Goal: Task Accomplishment & Management: Manage account settings

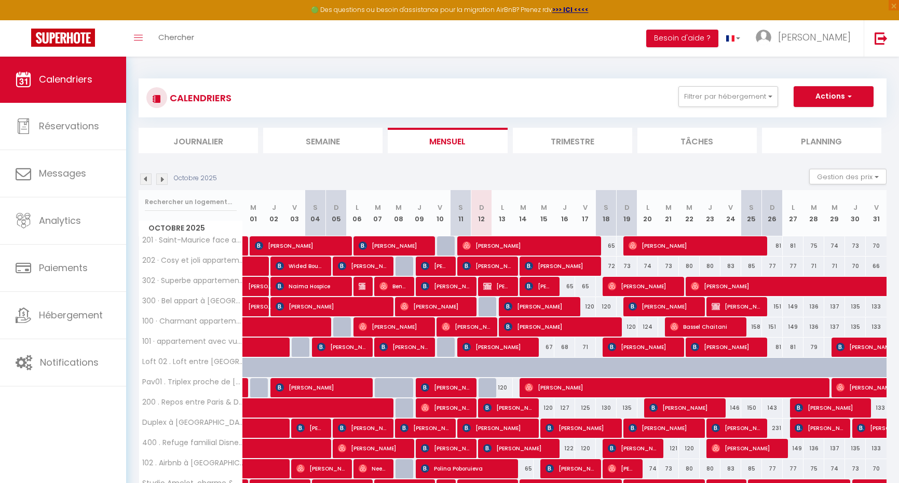
scroll to position [90, 0]
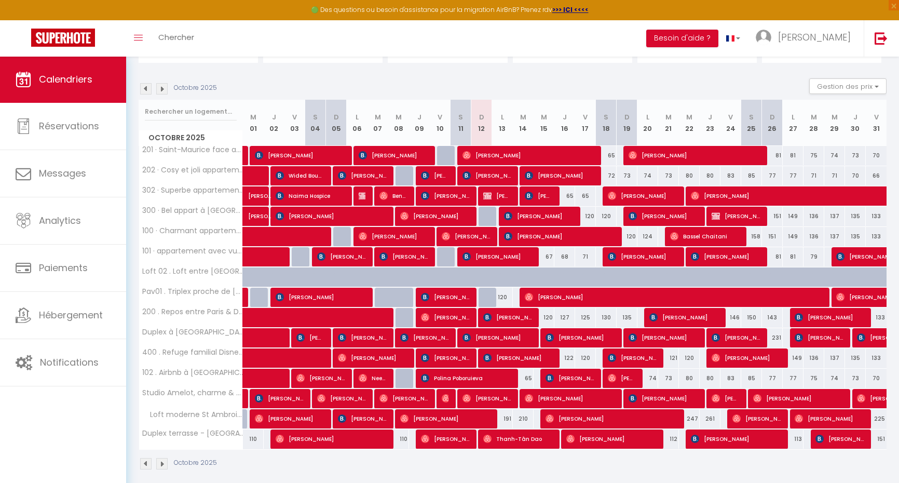
click at [148, 92] on img at bounding box center [145, 88] width 11 height 11
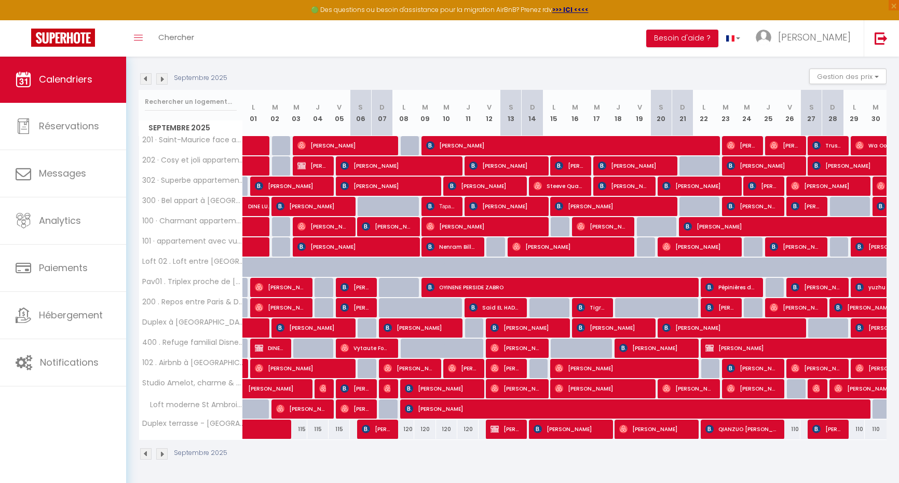
scroll to position [99, 0]
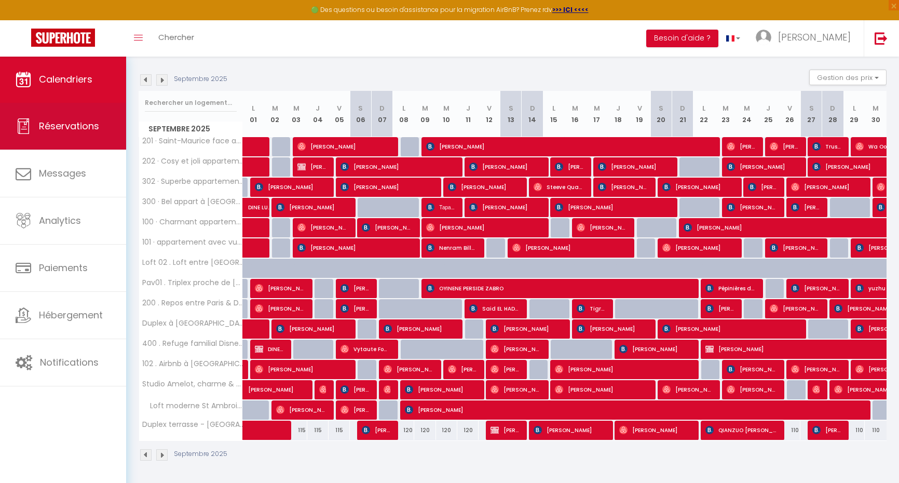
click at [47, 129] on span "Réservations" at bounding box center [69, 125] width 60 height 13
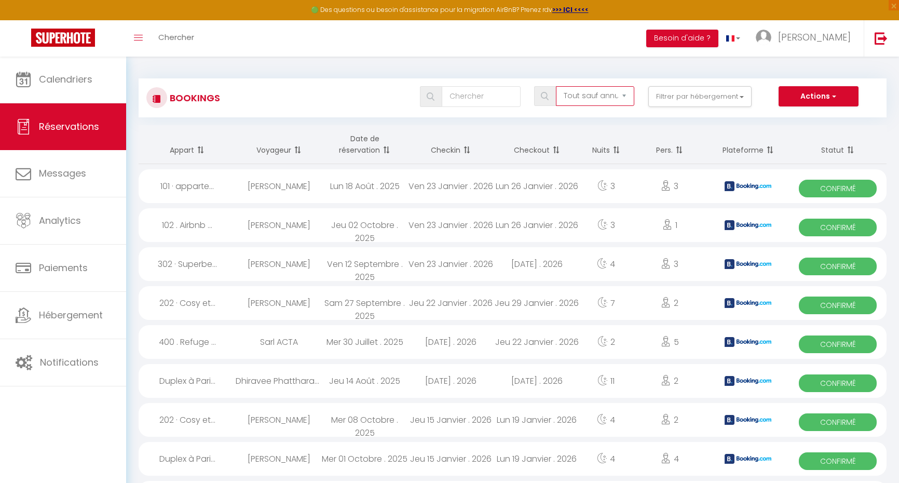
select select "not_confirmed"
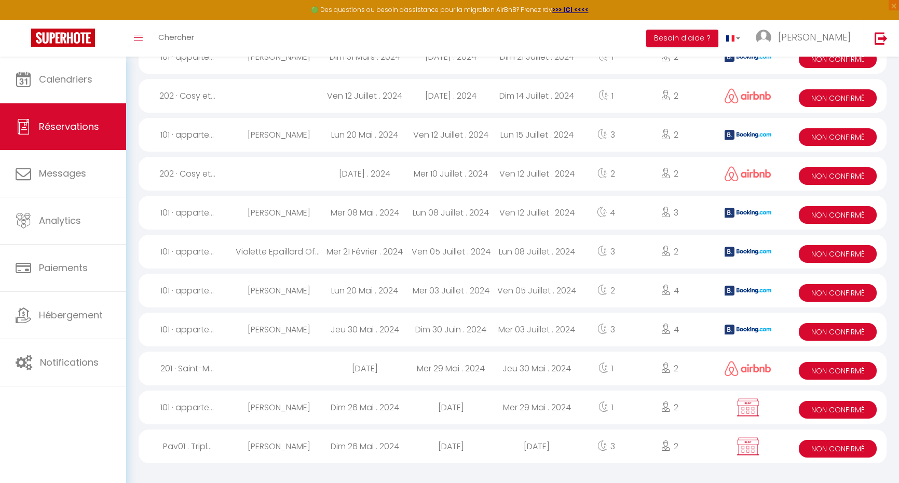
scroll to position [287, 0]
click at [847, 406] on span "Non Confirmé" at bounding box center [838, 410] width 78 height 18
select select "KO"
select select "0"
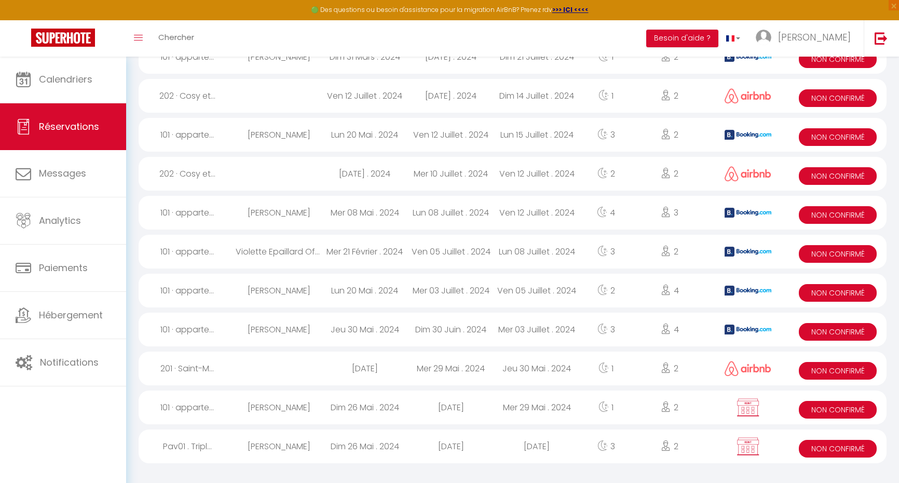
select select "0"
select select
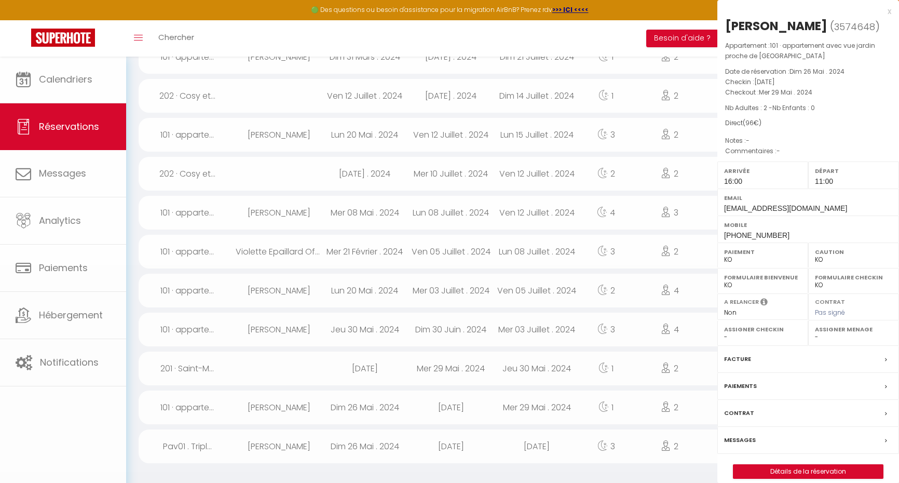
select select "21968"
select select "21493"
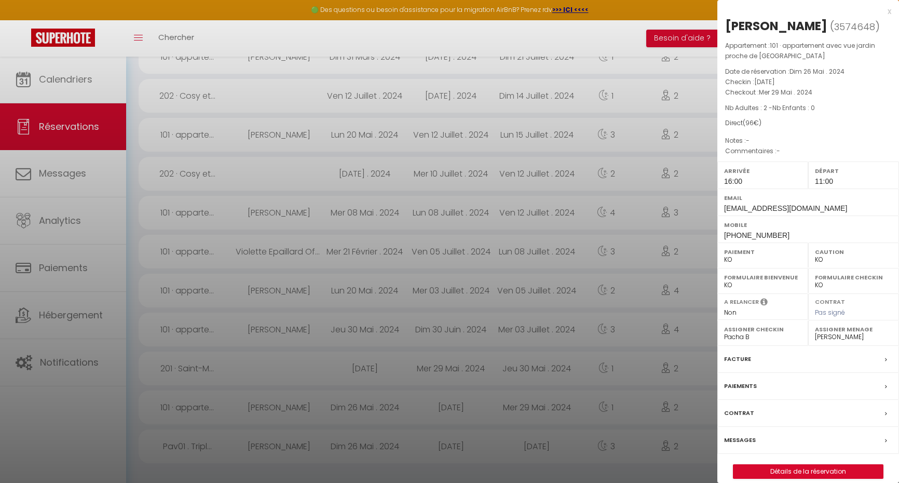
click at [613, 316] on div at bounding box center [449, 241] width 899 height 483
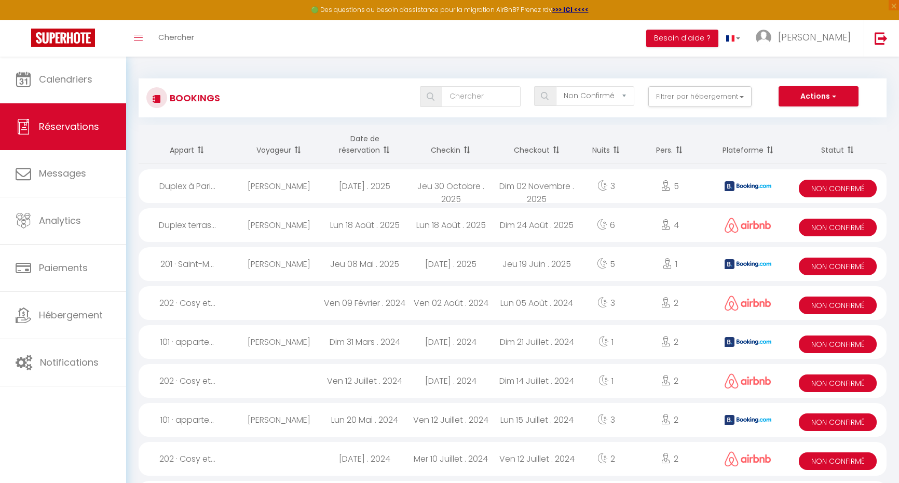
scroll to position [0, 0]
click at [383, 223] on div "Lun 18 Août . 2025" at bounding box center [365, 225] width 86 height 34
select select "OK"
select select "43033"
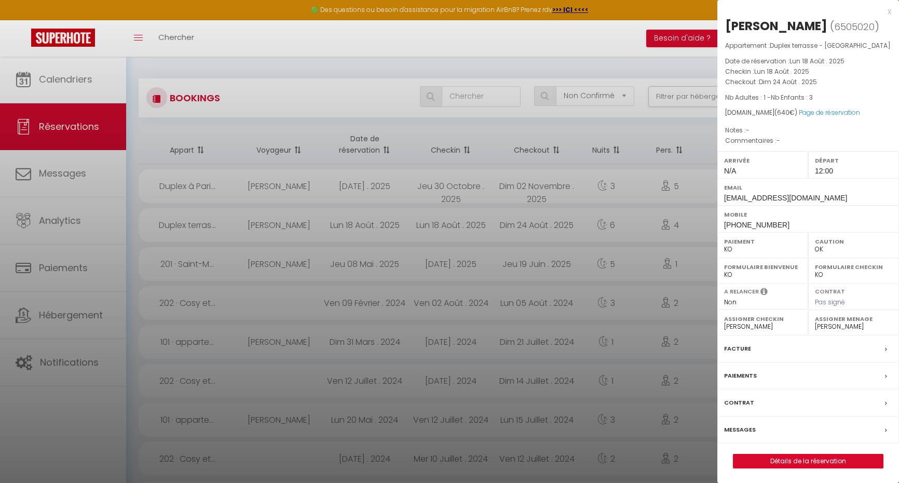
click at [773, 460] on link "Détails de la réservation" at bounding box center [809, 460] width 150 height 13
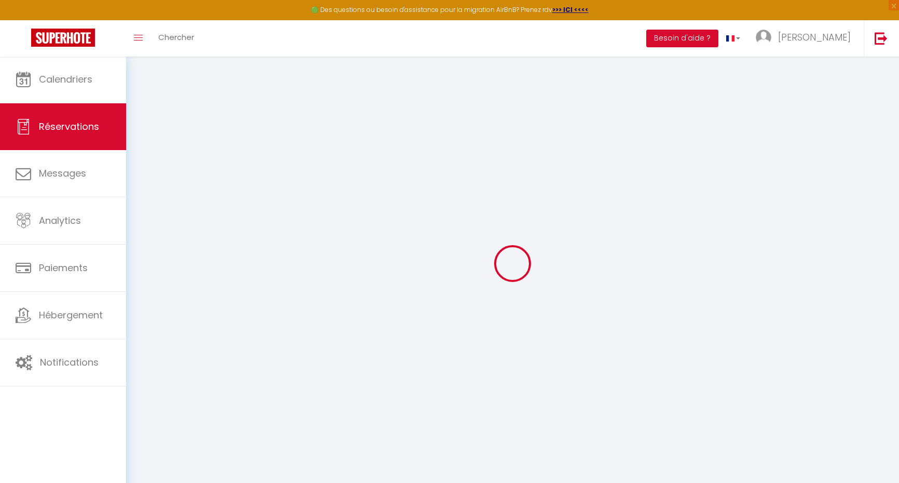
select select
checkbox input "false"
select select
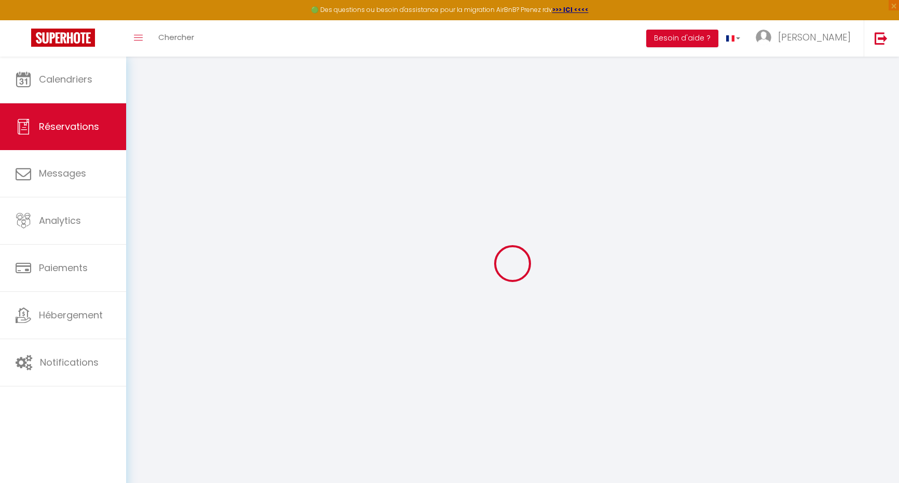
select select
checkbox input "false"
select select
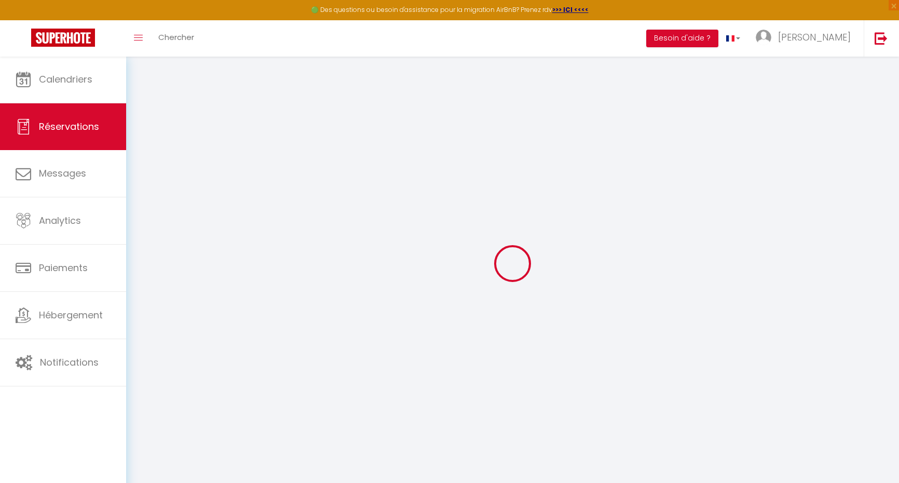
select select
checkbox input "false"
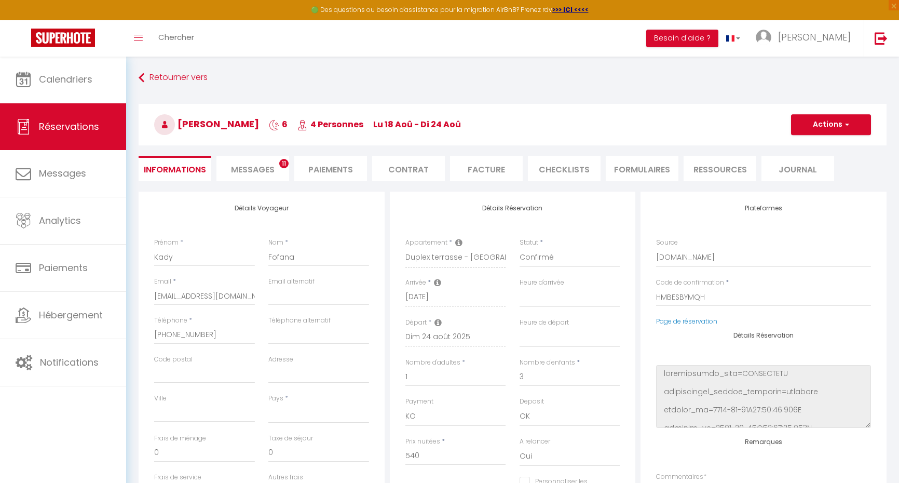
select select
type input "100"
select select
checkbox input "false"
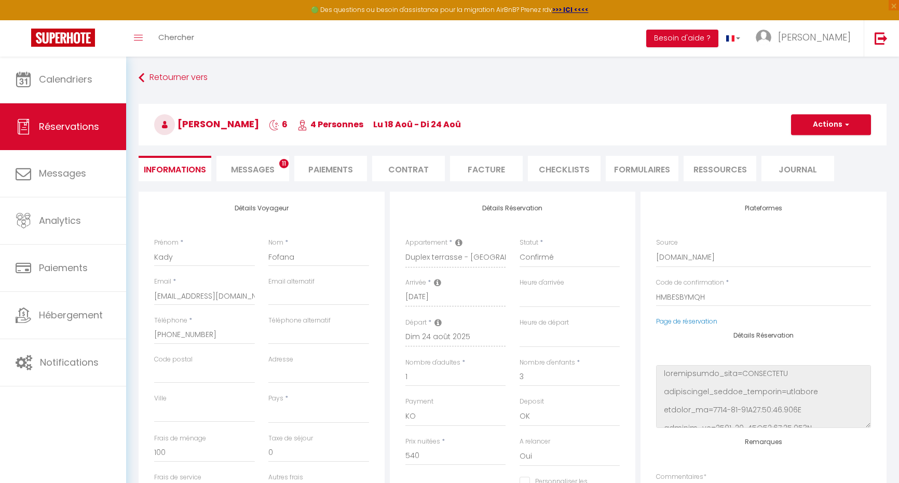
select select
checkbox input "false"
select select
select select "12:00"
click at [329, 165] on li "Paiements" at bounding box center [330, 168] width 73 height 25
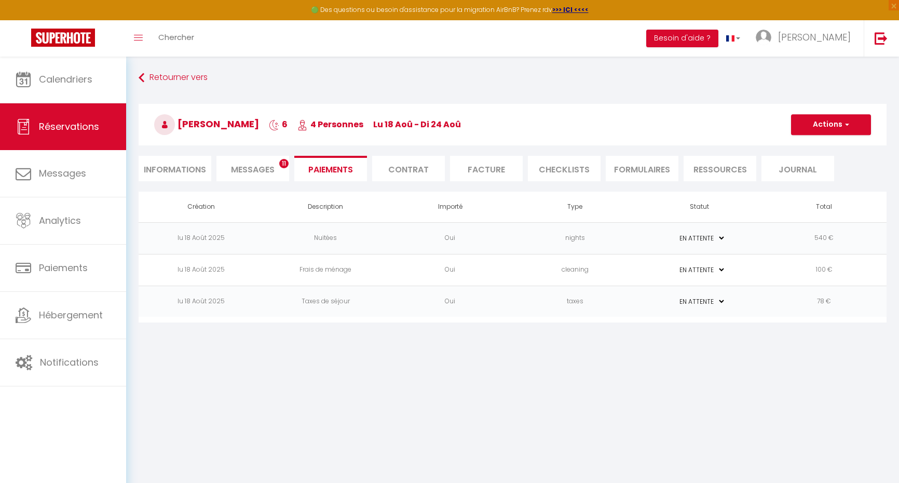
click at [194, 161] on li "Informations" at bounding box center [175, 168] width 73 height 25
select select
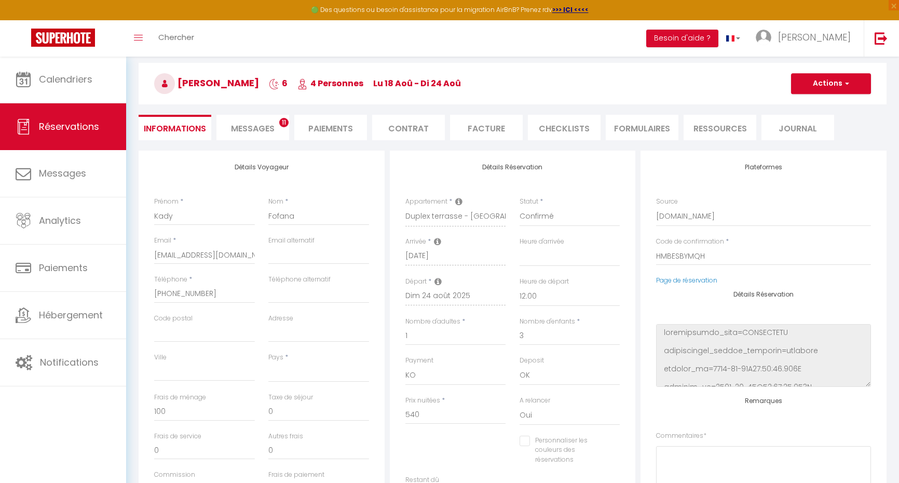
scroll to position [65, 0]
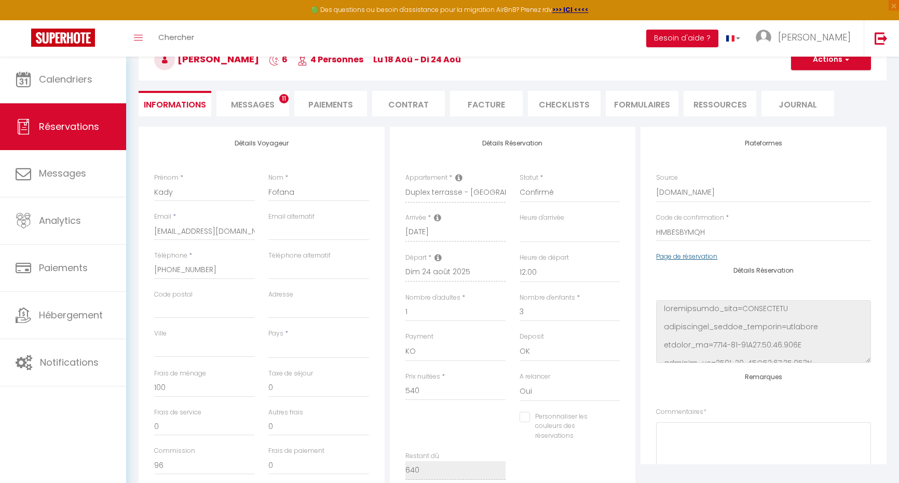
click at [683, 255] on link "Page de réservation" at bounding box center [686, 256] width 61 height 9
